Goal: Check status

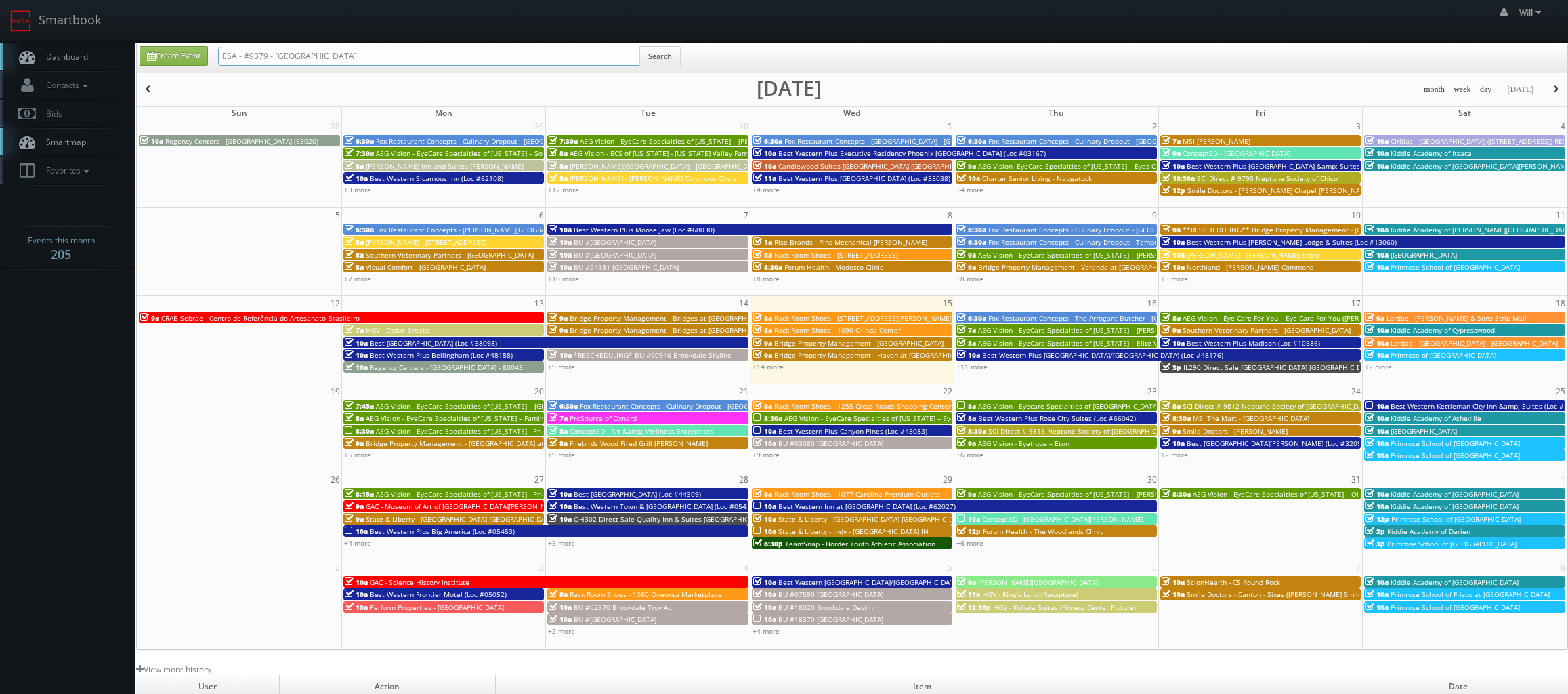
drag, startPoint x: 358, startPoint y: 52, endPoint x: 144, endPoint y: 26, distance: 215.6
click at [144, 26] on body "Smartbook Toggle Side Navigation Toggle Top Navigation Will Will Profile Logout…" at bounding box center [784, 464] width 1568 height 929
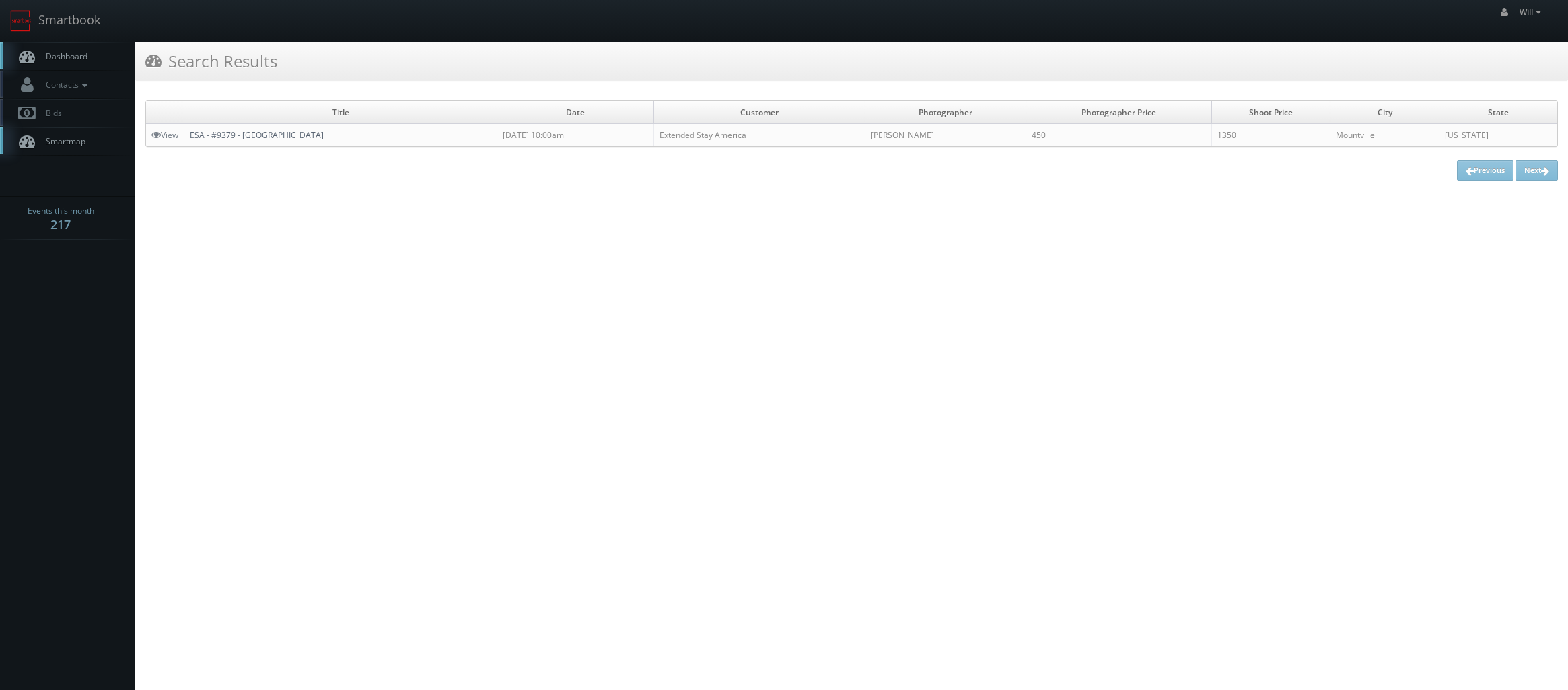
click at [242, 133] on link "ESA - #9379 - [GEOGRAPHIC_DATA]" at bounding box center [256, 135] width 134 height 11
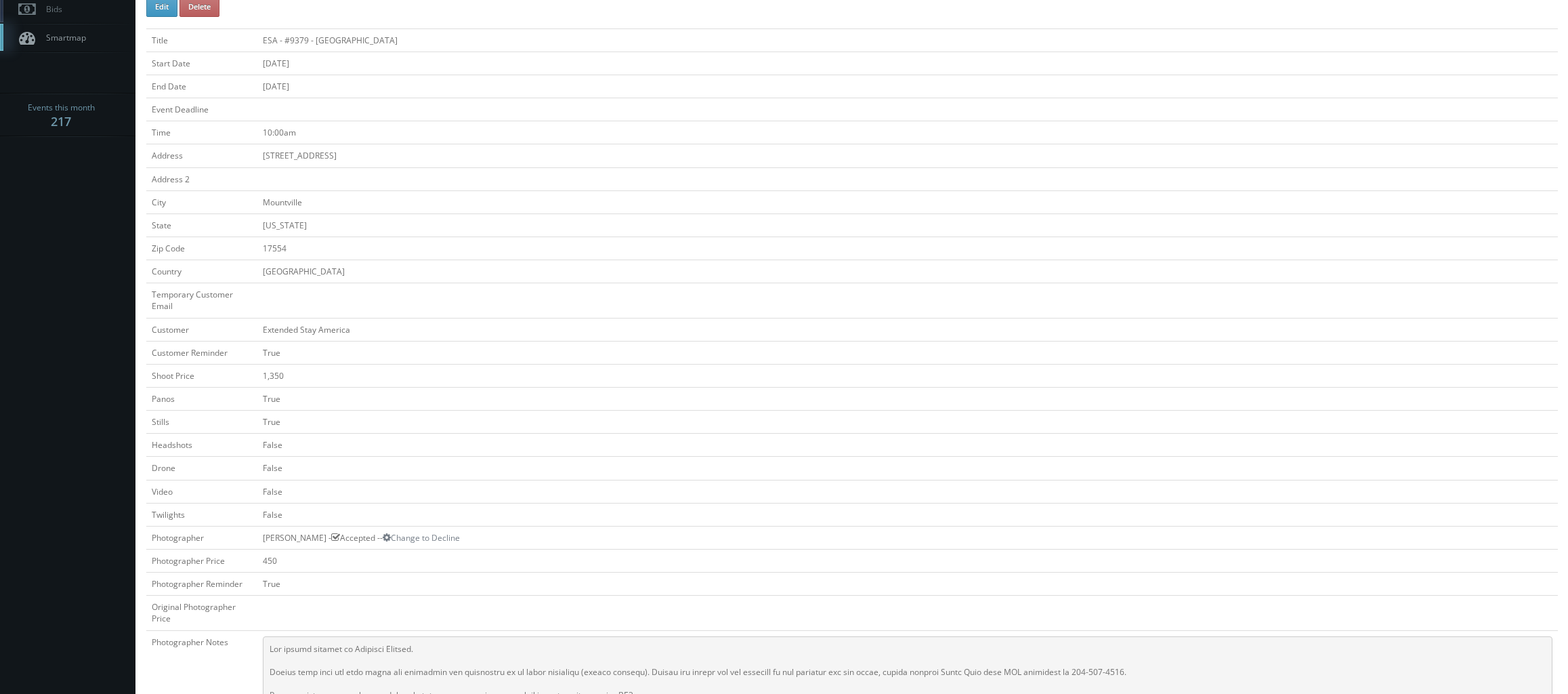
scroll to position [271, 0]
